Goal: Transaction & Acquisition: Purchase product/service

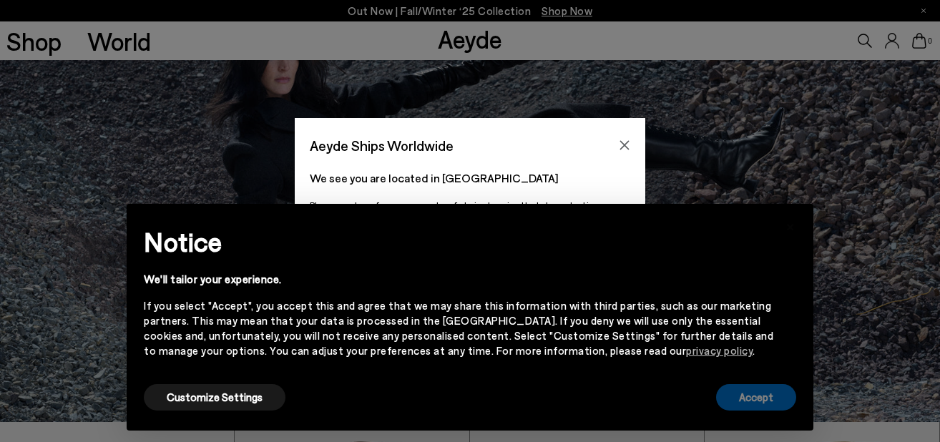
scroll to position [20, 0]
click at [772, 397] on button "Accept" at bounding box center [756, 397] width 80 height 26
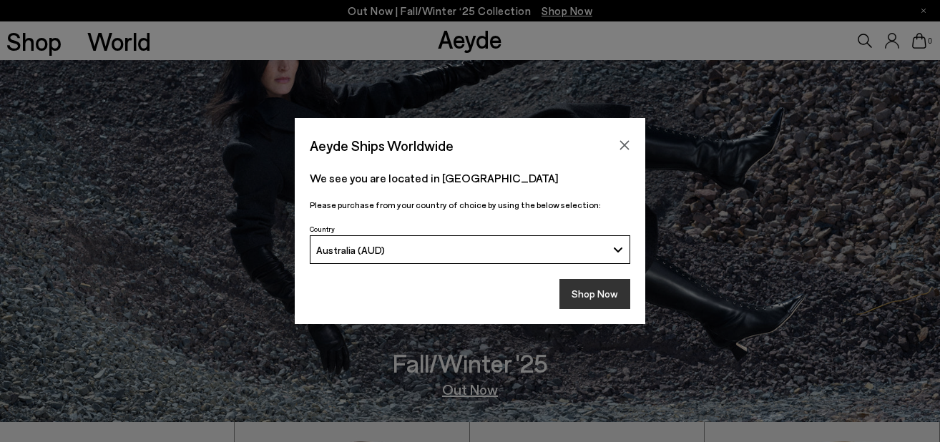
click at [596, 291] on button "Shop Now" at bounding box center [595, 294] width 71 height 30
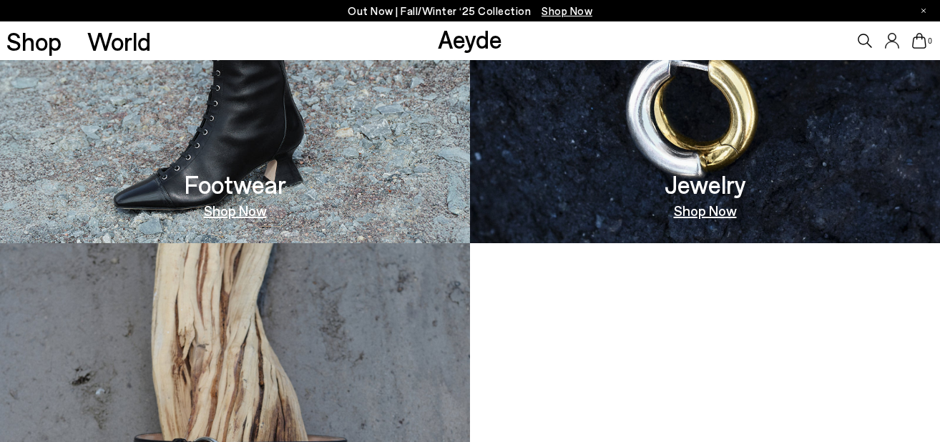
scroll to position [916, 0]
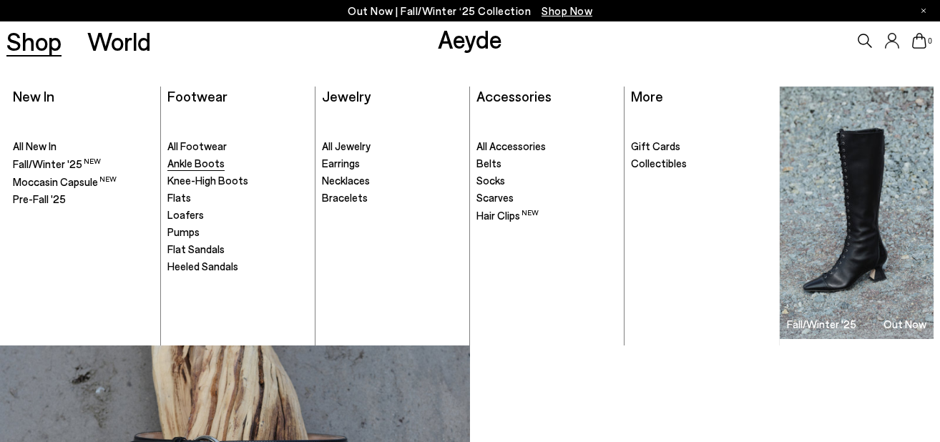
click at [188, 163] on span "Ankle Boots" at bounding box center [195, 163] width 57 height 13
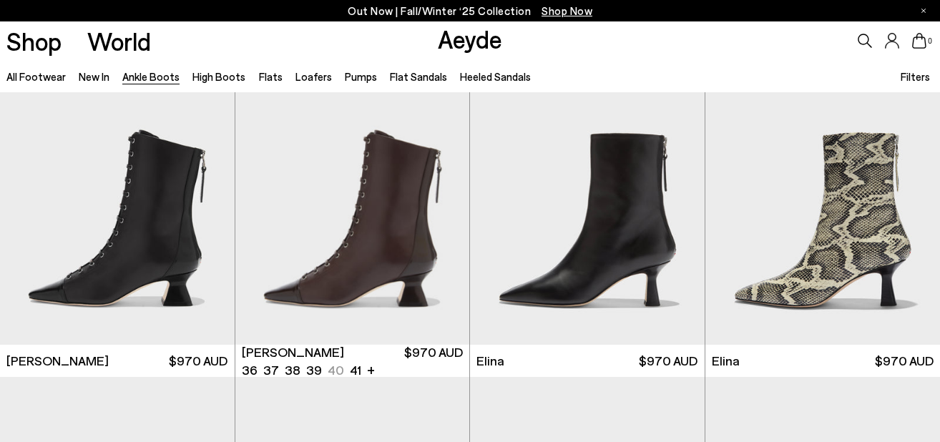
scroll to position [44, 0]
